Goal: Task Accomplishment & Management: Manage account settings

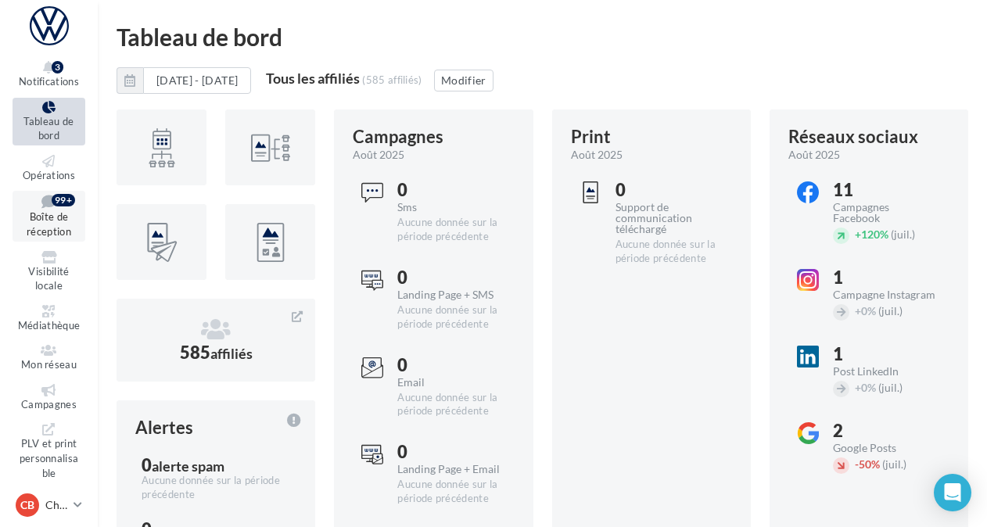
click at [45, 217] on span "Boîte de réception" at bounding box center [49, 224] width 45 height 27
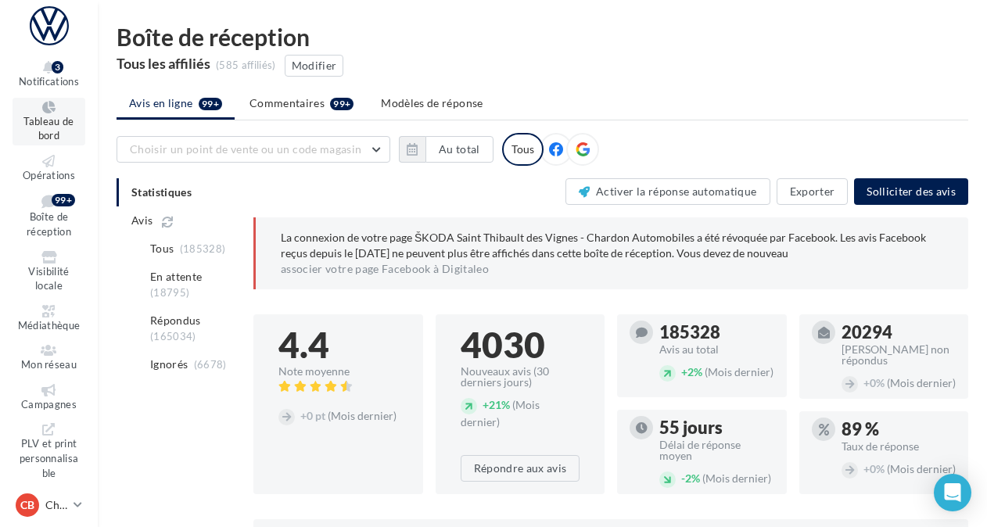
click at [41, 111] on icon at bounding box center [48, 107] width 63 height 13
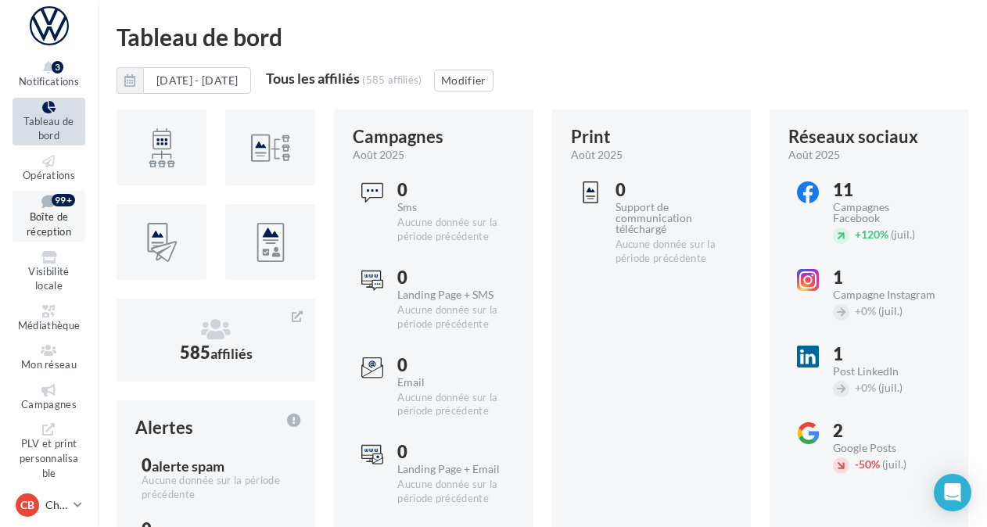
click at [52, 221] on span "Boîte de réception" at bounding box center [49, 224] width 45 height 27
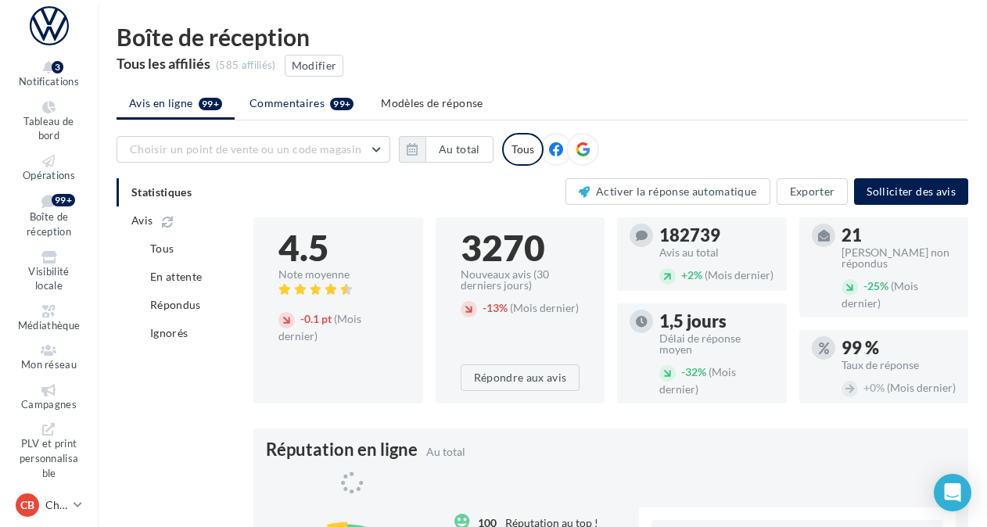
click at [274, 110] on span "Commentaires" at bounding box center [287, 103] width 75 height 16
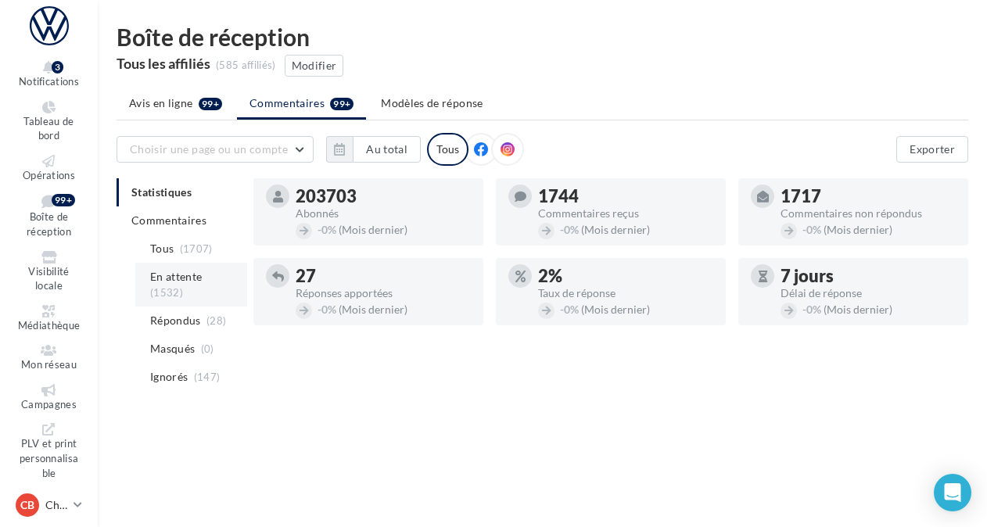
click at [175, 288] on span "(1532)" at bounding box center [166, 292] width 33 height 13
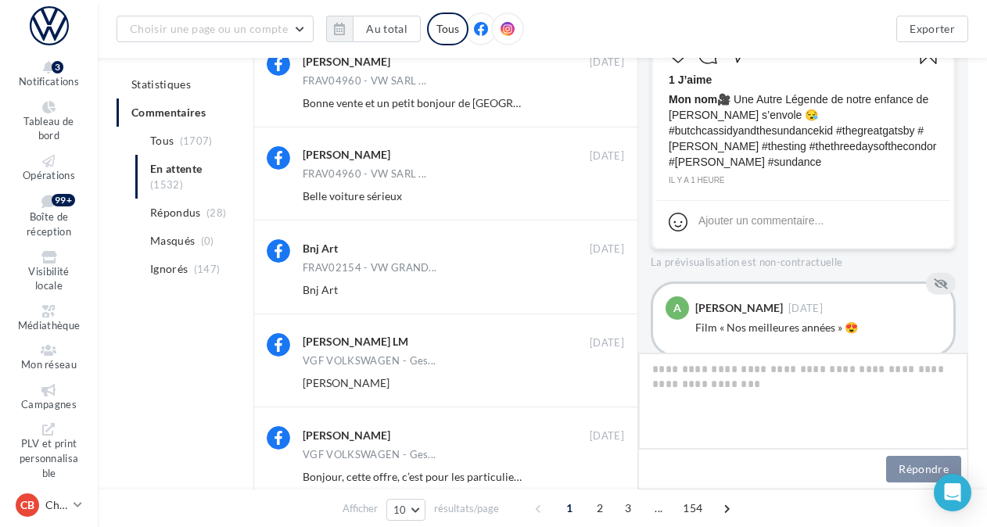
scroll to position [828, 0]
